Goal: Find specific page/section: Find specific page/section

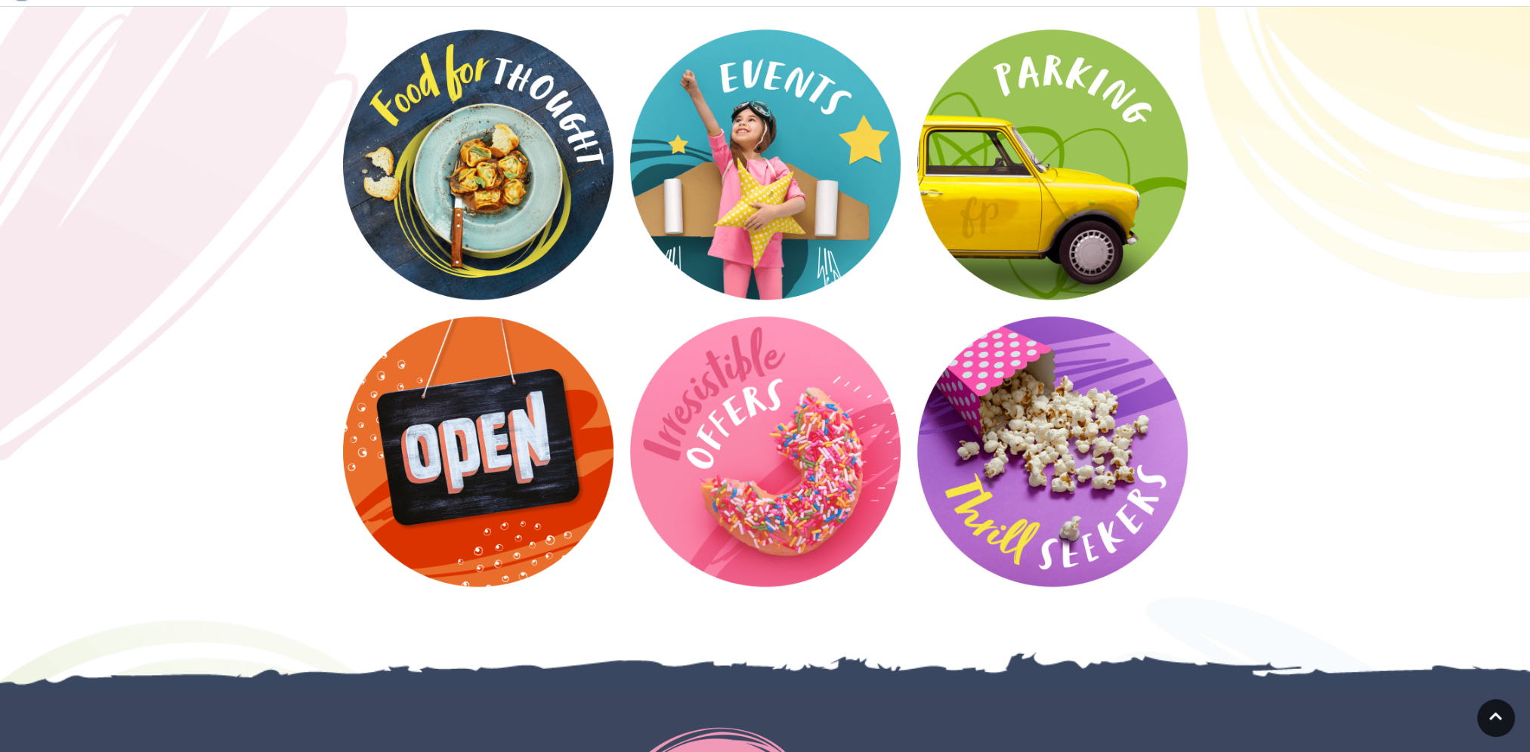
scroll to position [2039, 0]
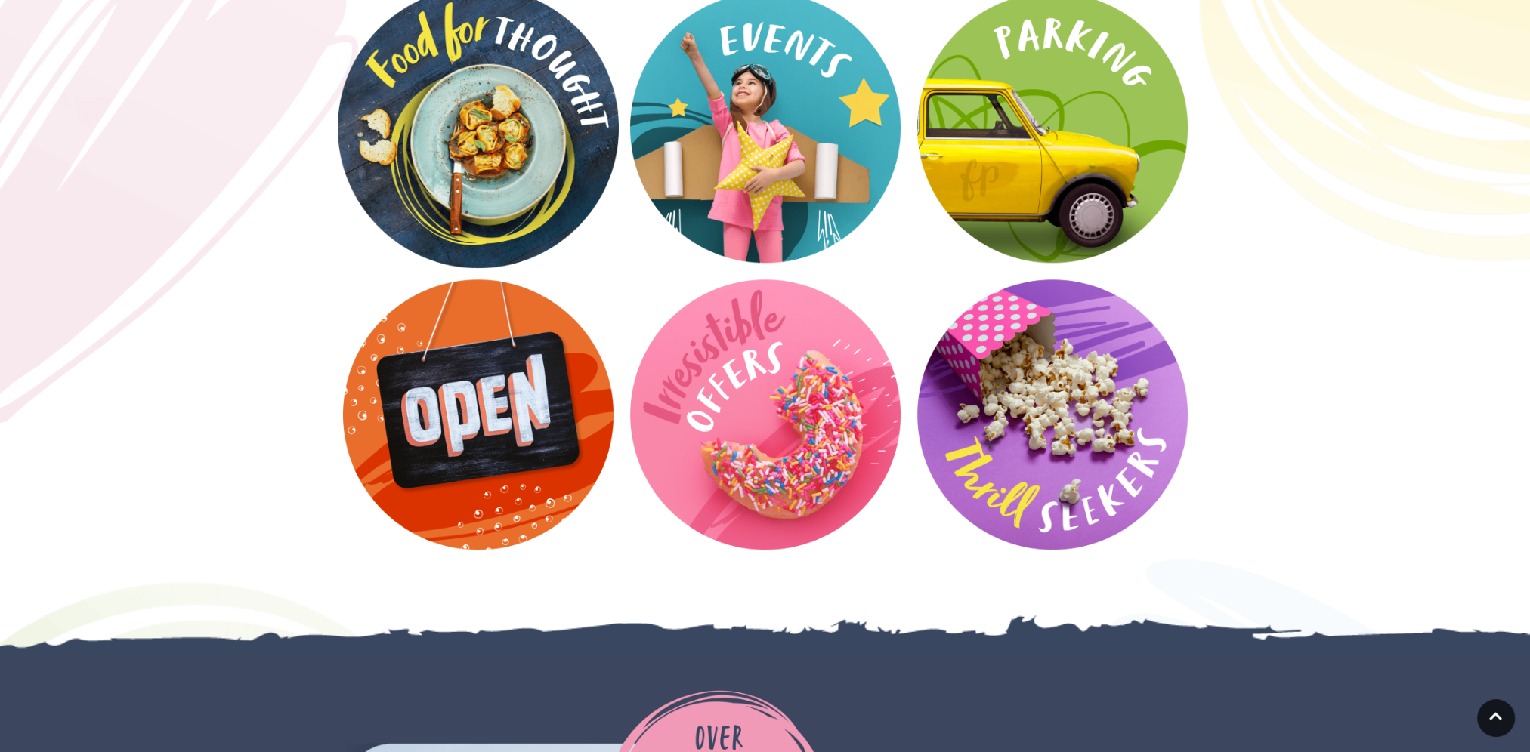
click at [502, 148] on video at bounding box center [478, 127] width 281 height 281
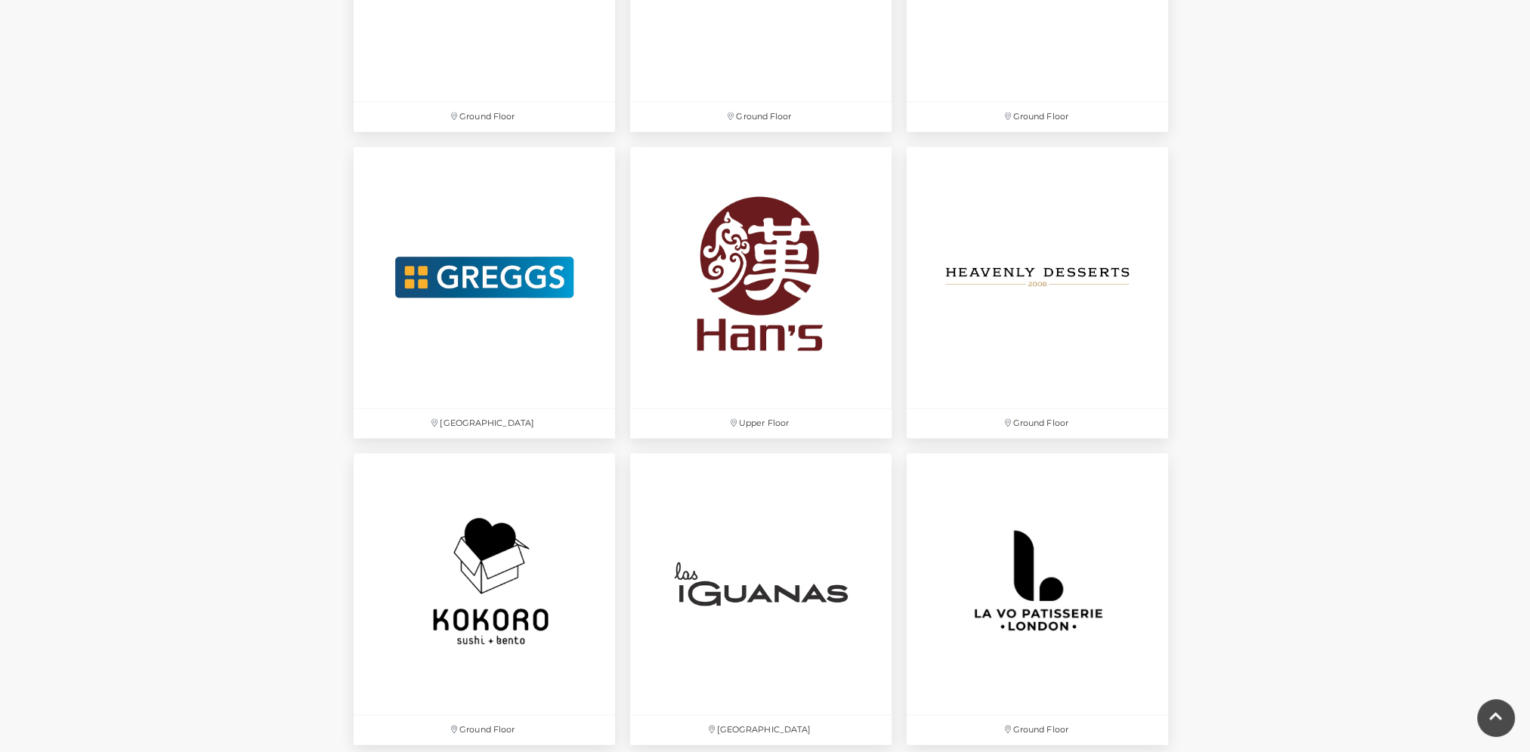
scroll to position [3097, 0]
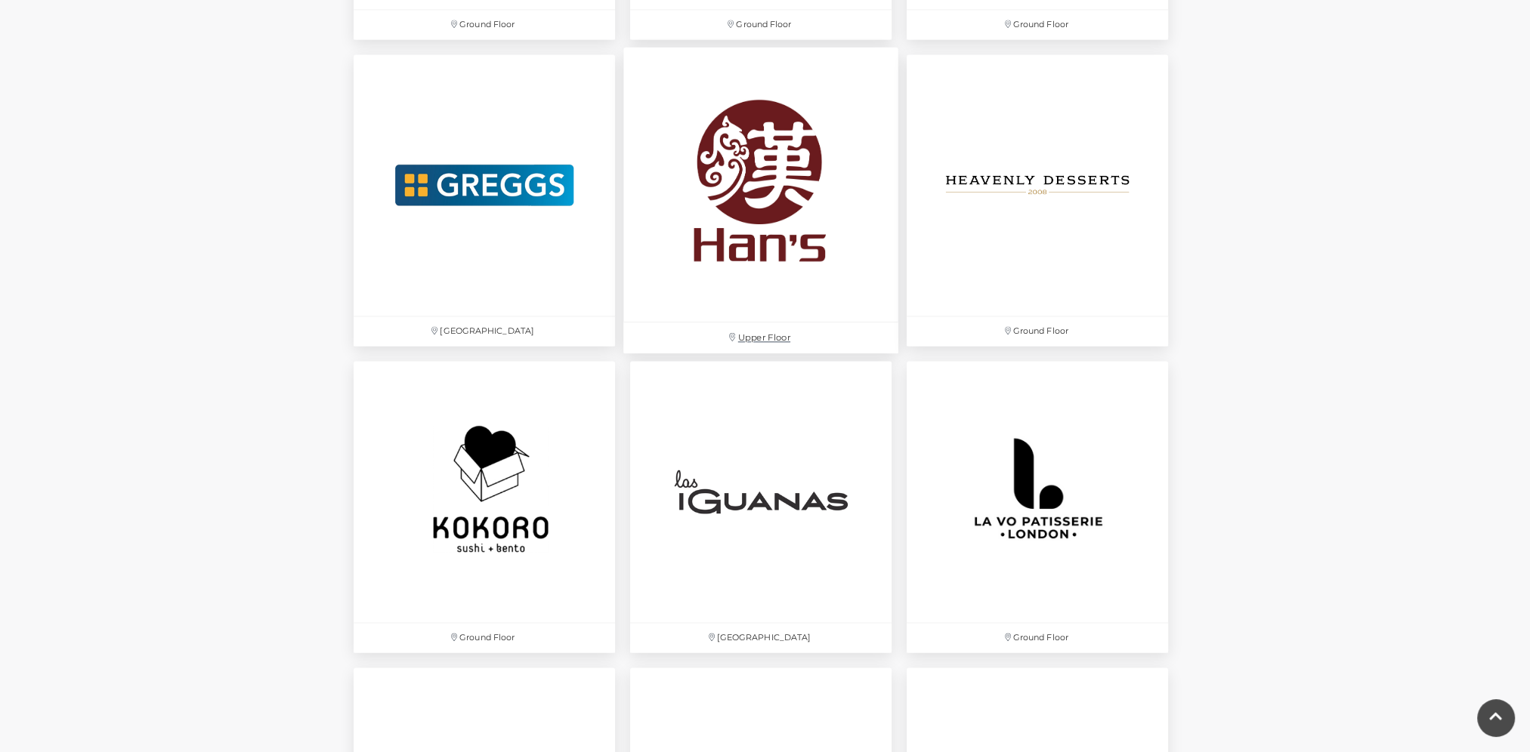
click at [770, 254] on img at bounding box center [760, 184] width 275 height 275
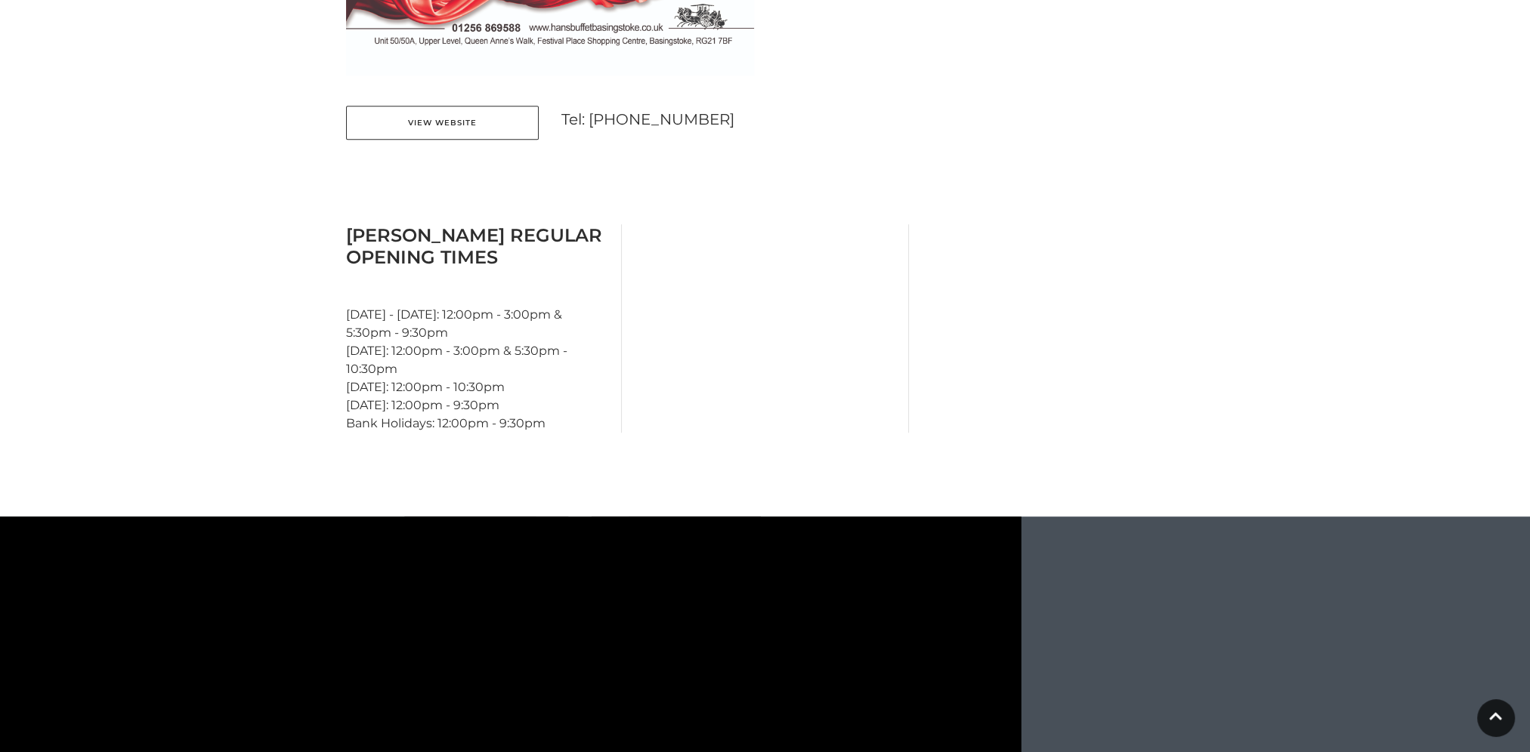
scroll to position [1133, 0]
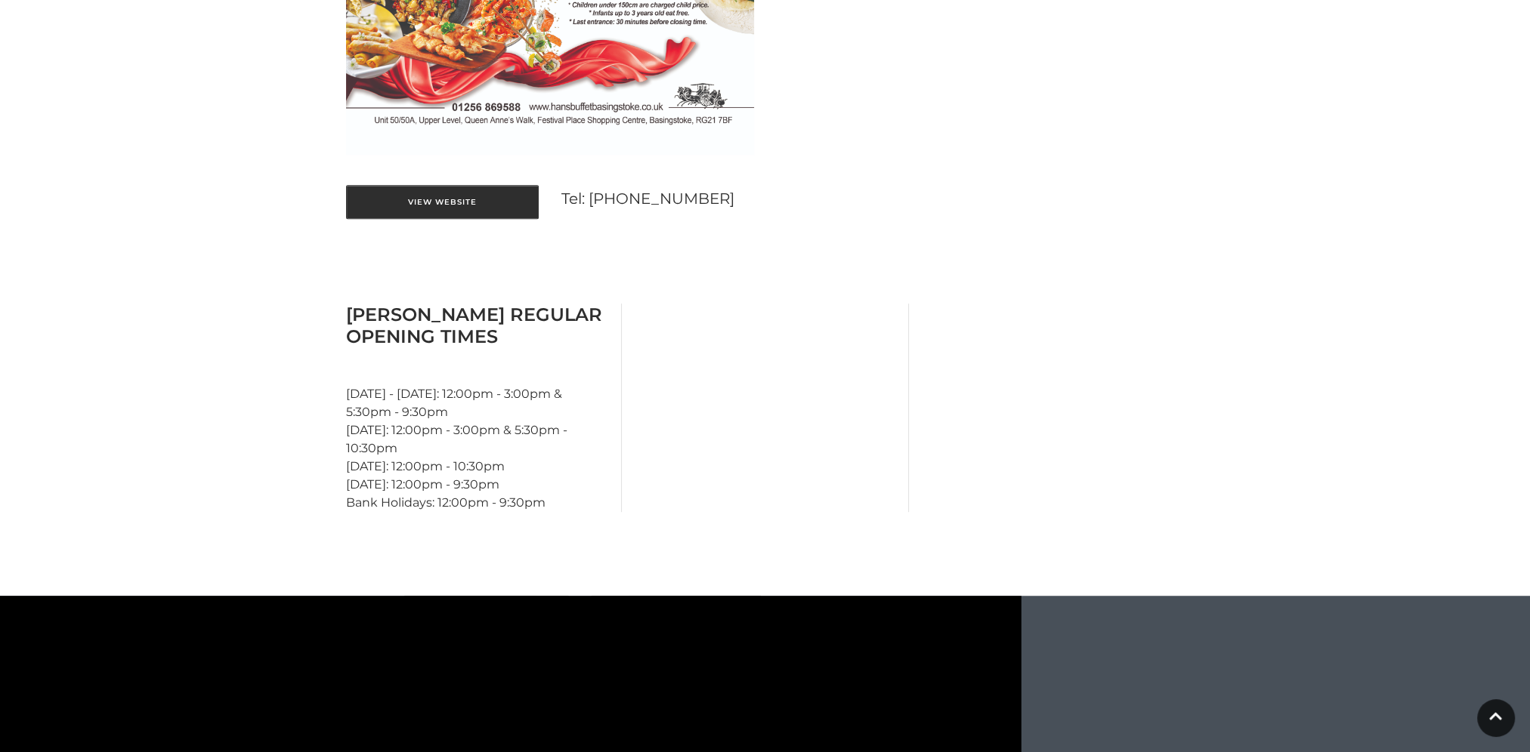
click at [437, 201] on link "View Website" at bounding box center [442, 202] width 193 height 34
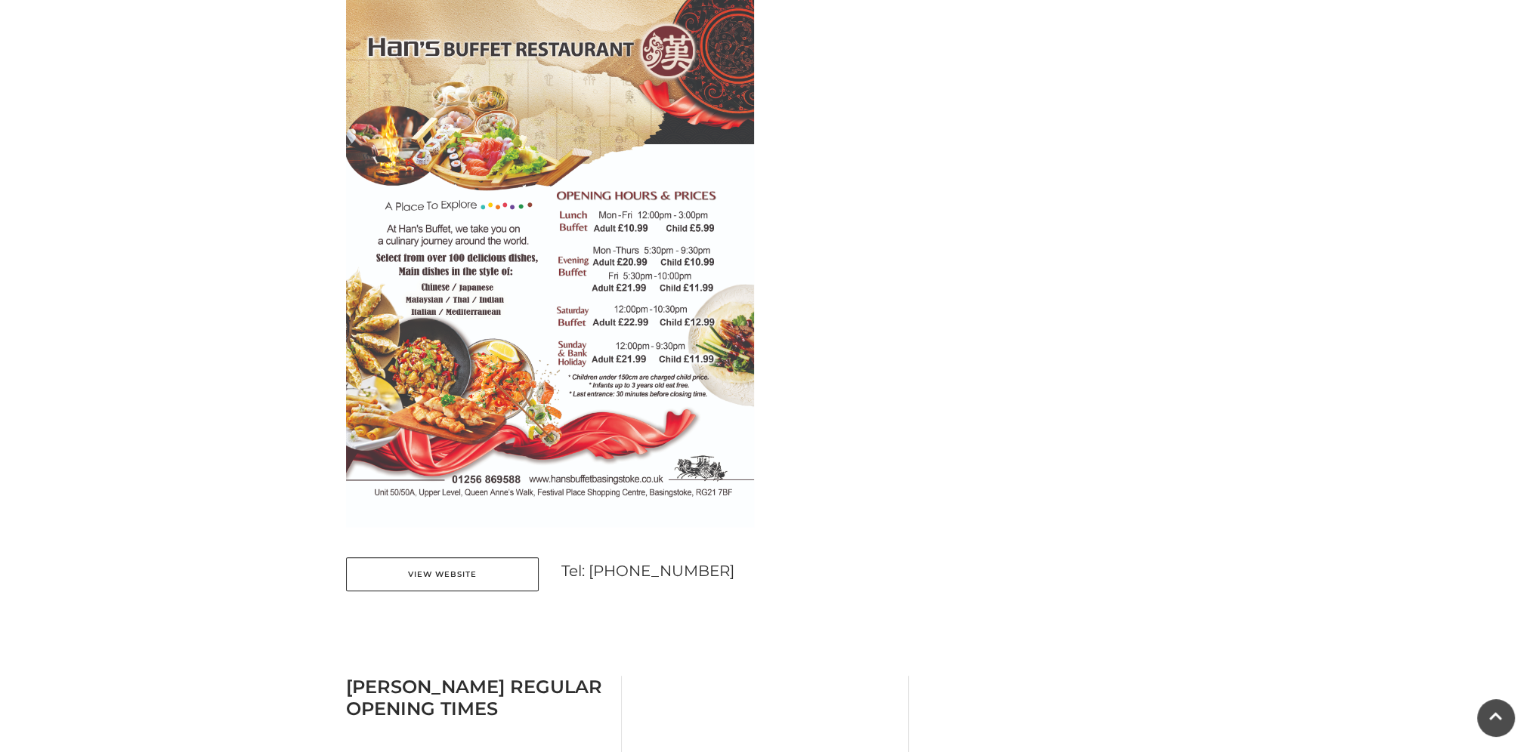
scroll to position [680, 0]
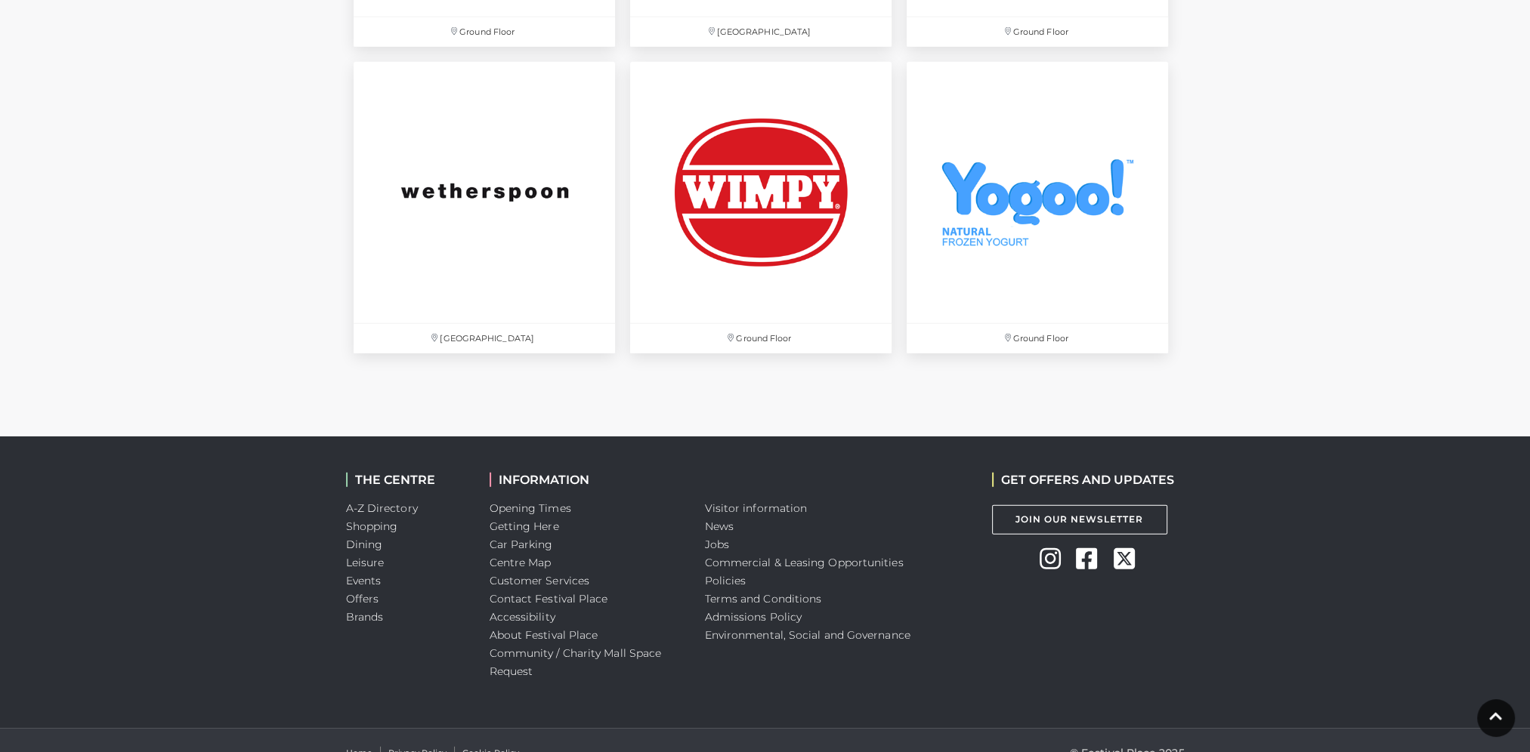
scroll to position [5262, 0]
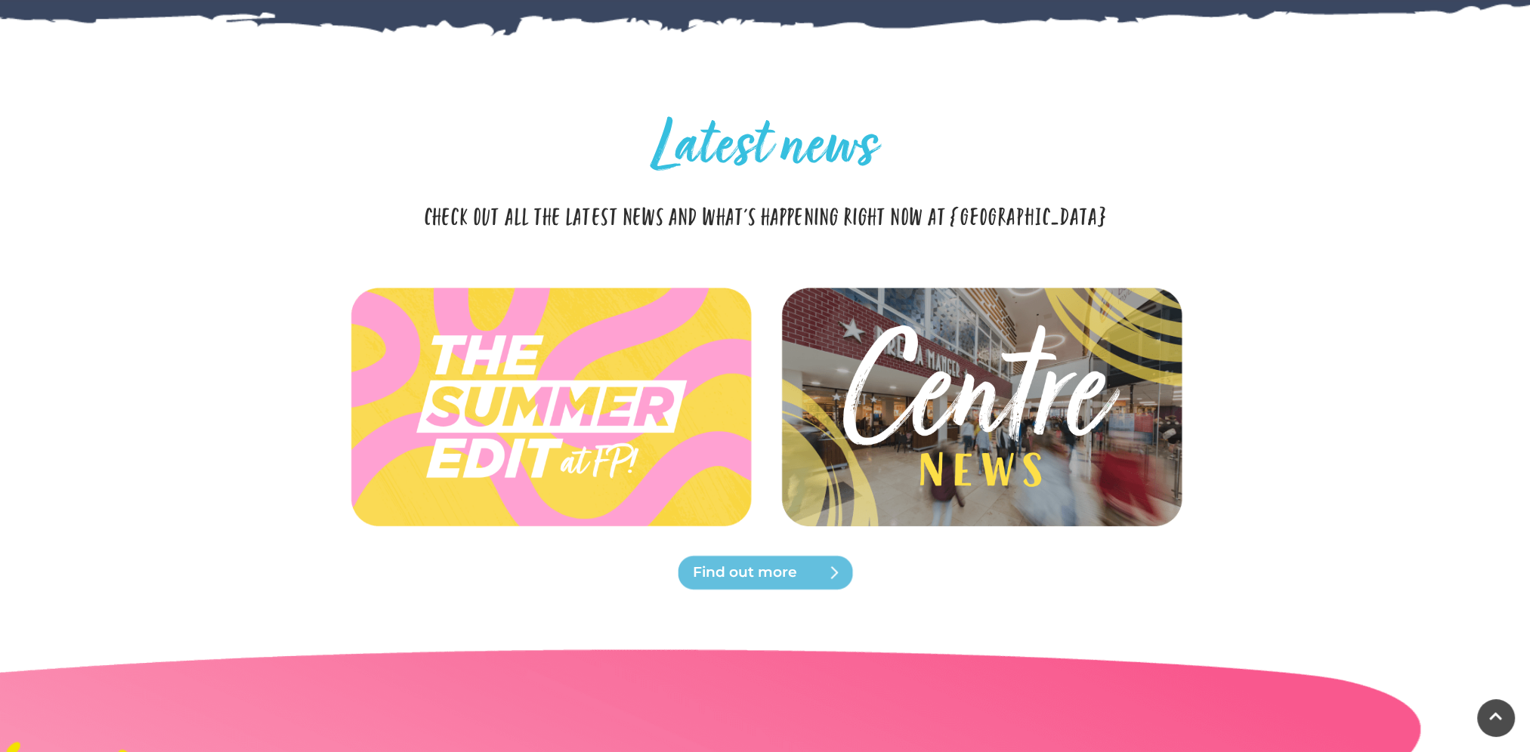
scroll to position [3248, 0]
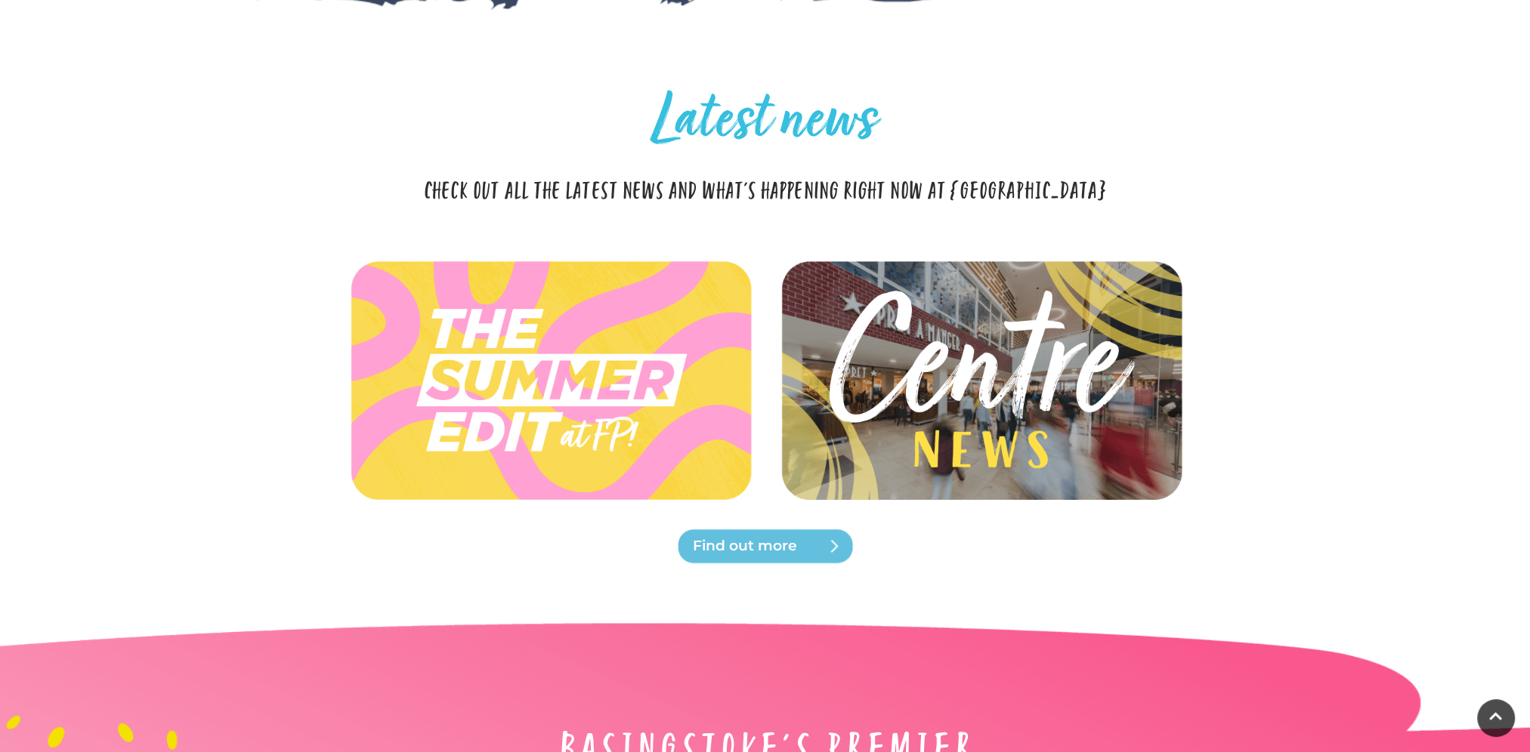
click at [977, 313] on img at bounding box center [980, 380] width 449 height 202
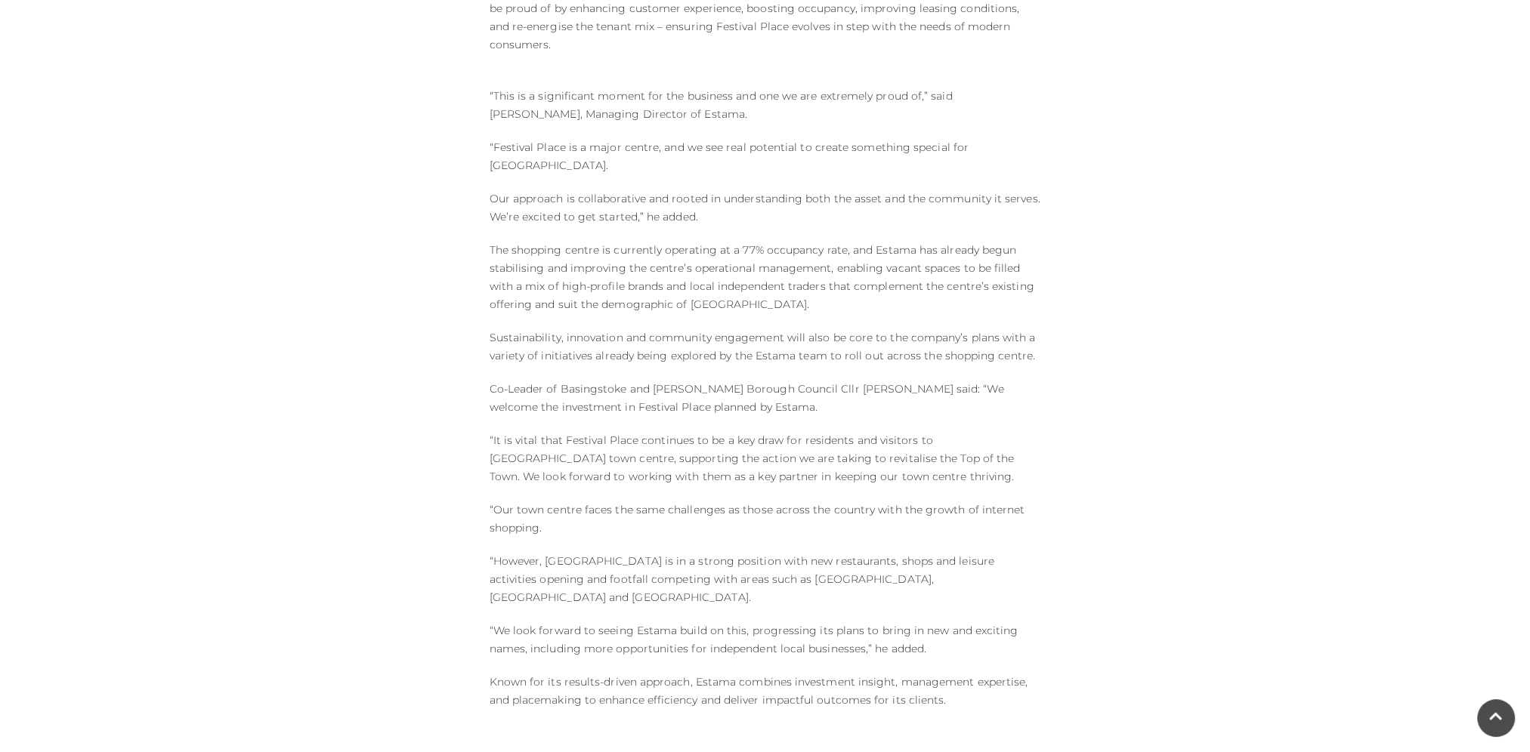
scroll to position [1209, 0]
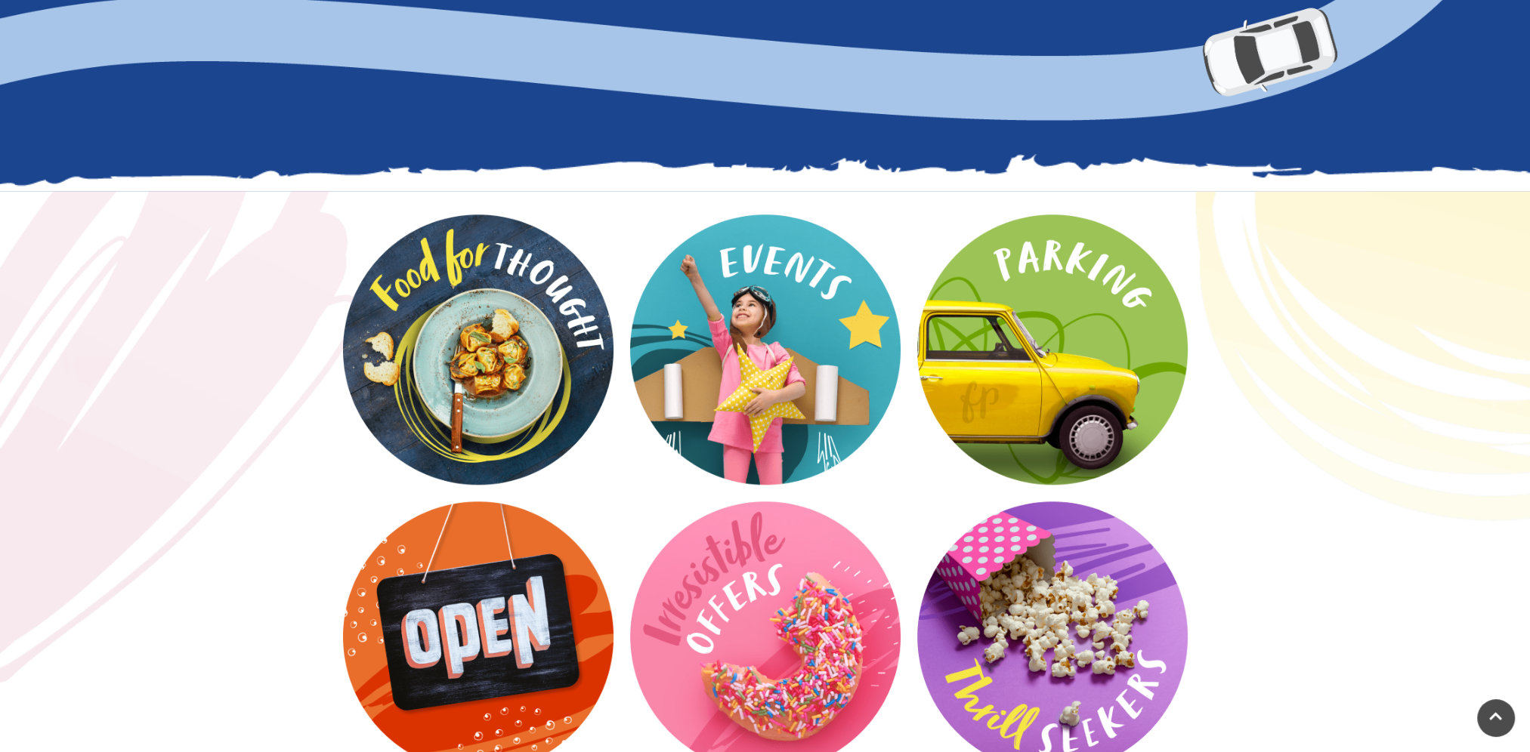
scroll to position [1964, 0]
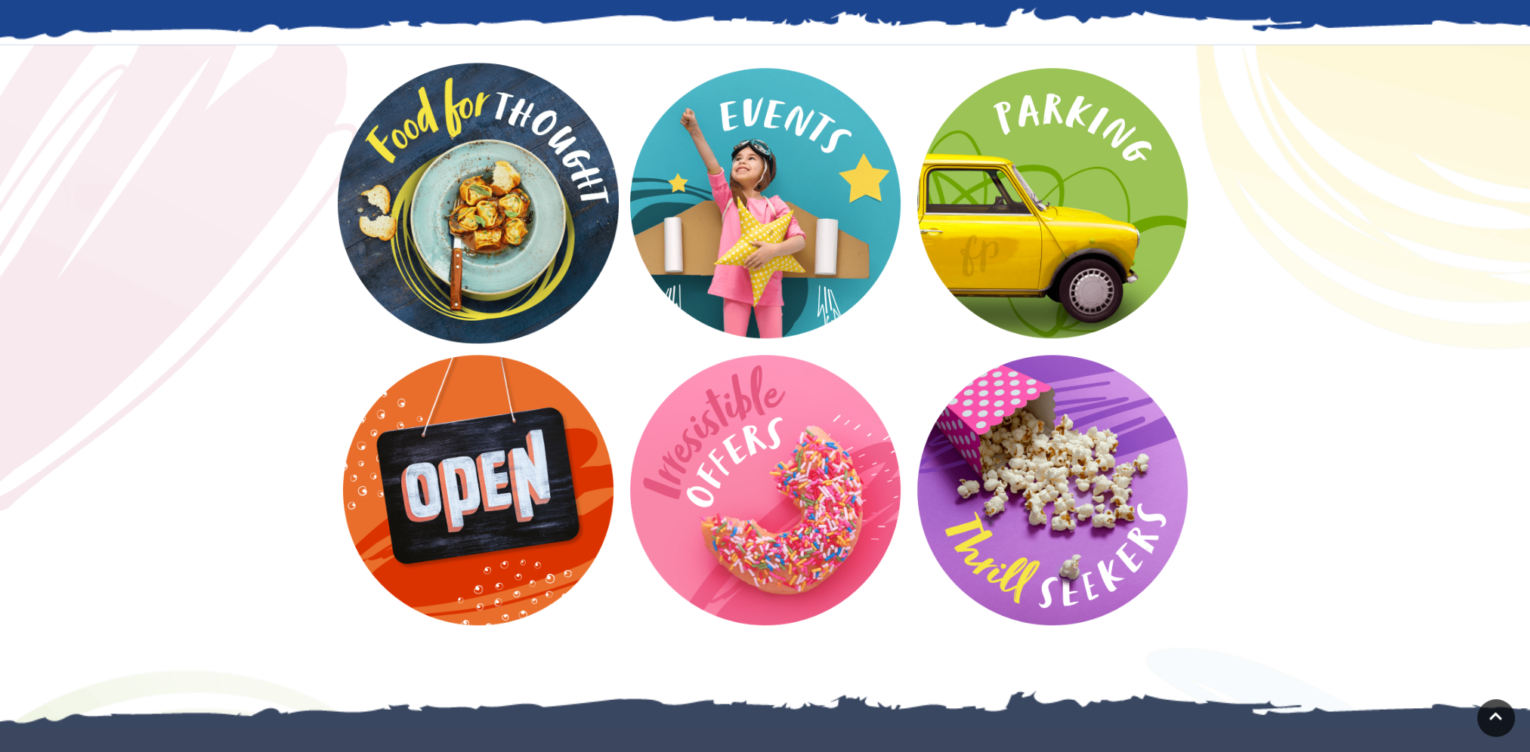
click at [471, 210] on video at bounding box center [478, 203] width 281 height 281
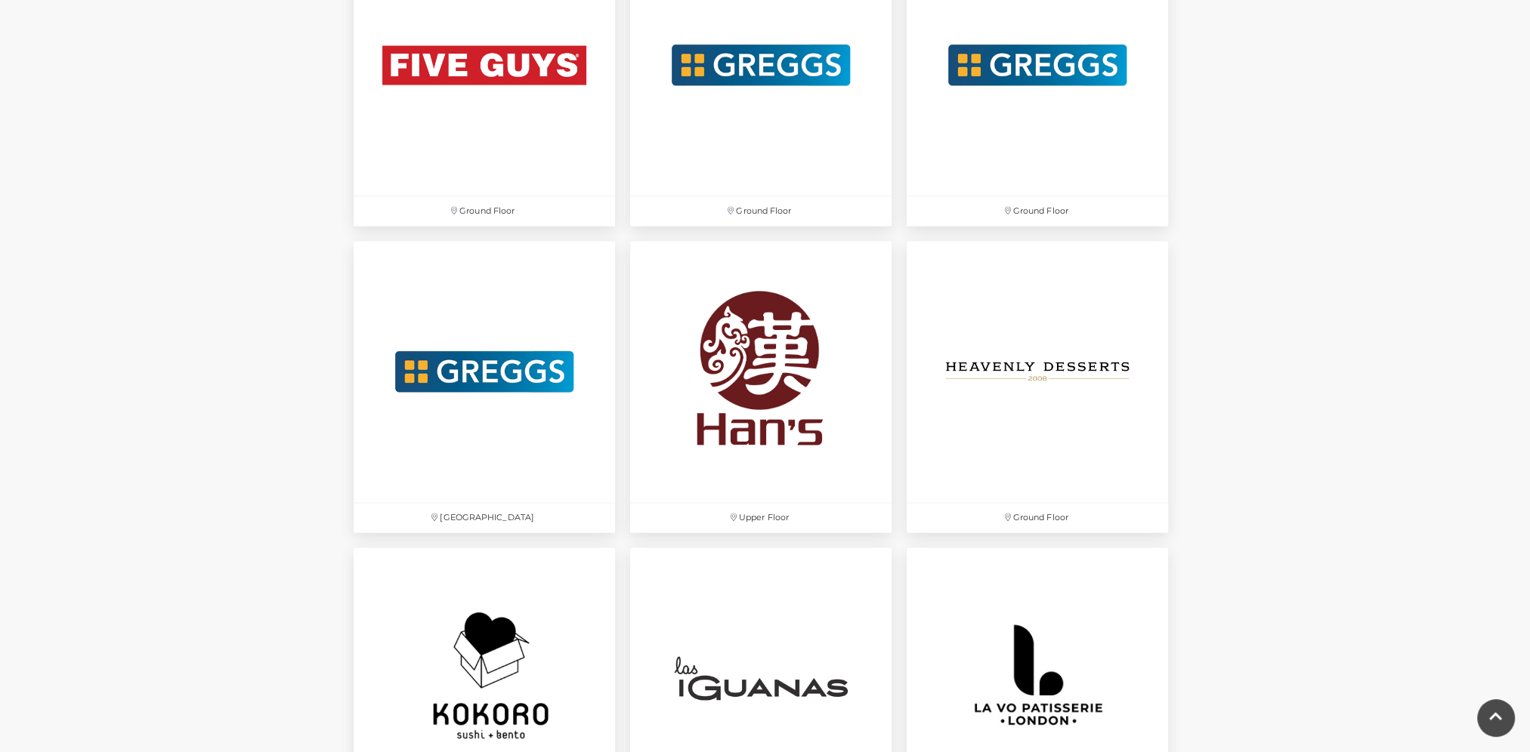
scroll to position [3021, 0]
